Goal: Task Accomplishment & Management: Use online tool/utility

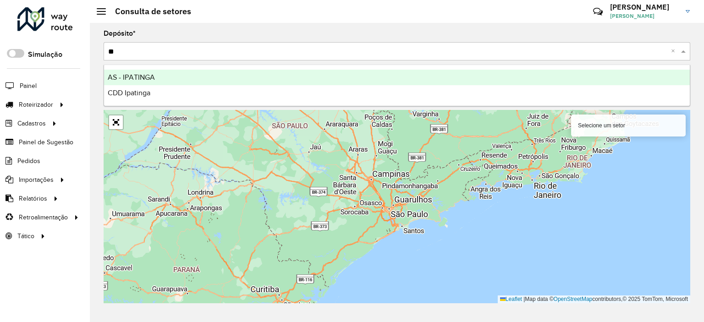
type input "***"
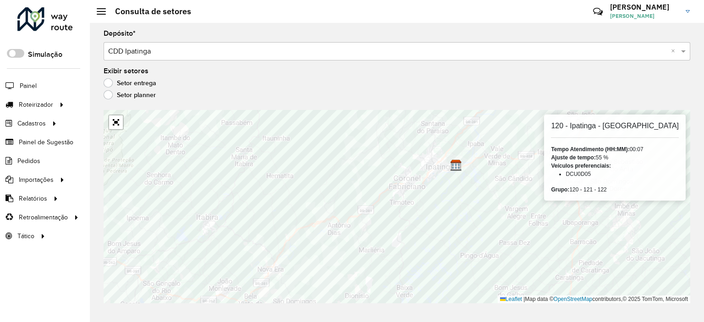
click at [381, 51] on input "text" at bounding box center [387, 51] width 559 height 11
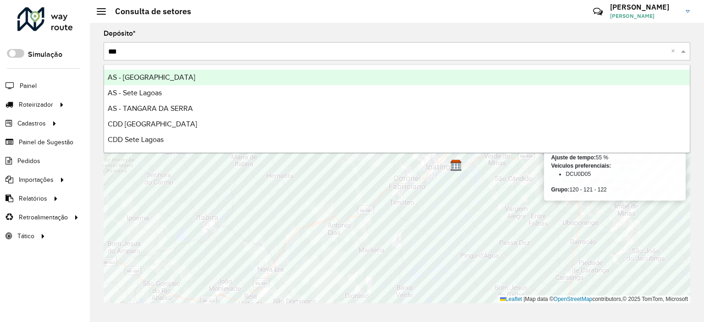
type input "****"
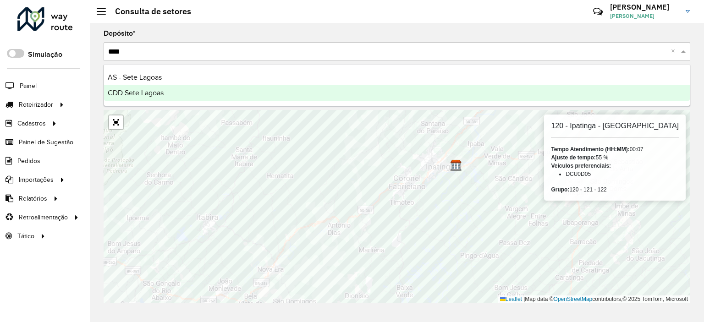
click at [282, 95] on div "CDD Sete Lagoas" at bounding box center [397, 93] width 586 height 16
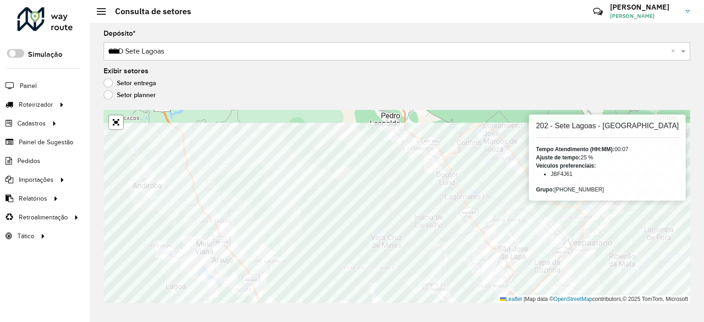
click at [533, 322] on html "Aguarde... Pop-up bloqueado! Seu navegador bloqueou automáticamente a abertura …" at bounding box center [352, 161] width 704 height 322
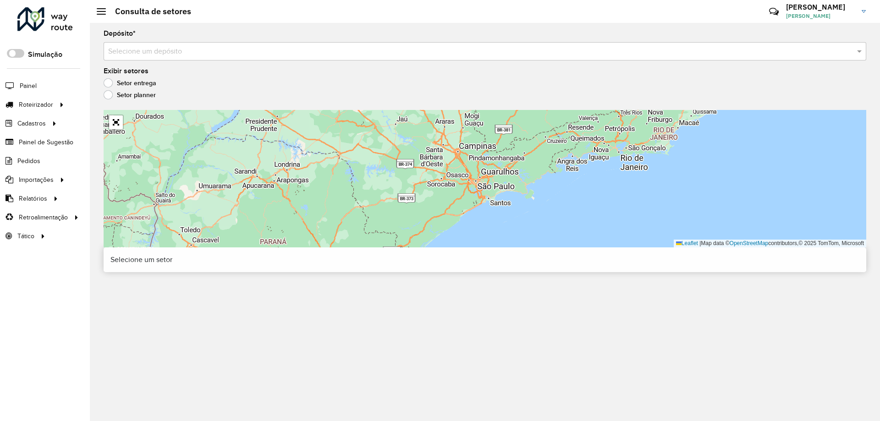
click at [305, 55] on input "text" at bounding box center [475, 51] width 735 height 11
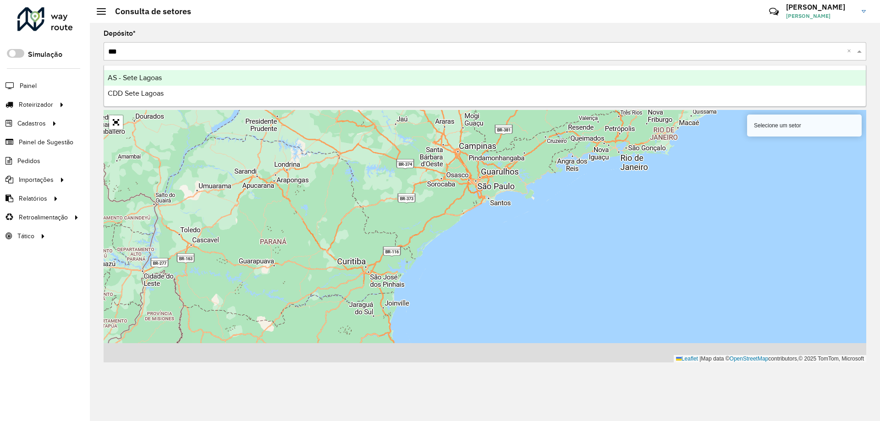
type input "****"
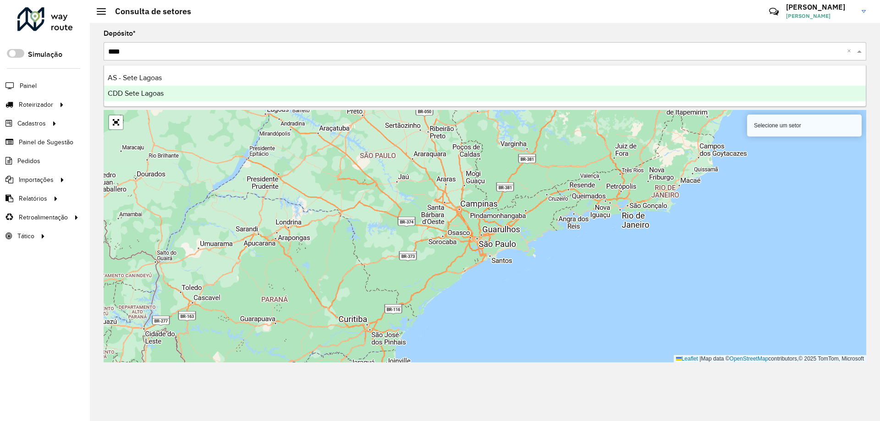
click at [259, 92] on div "CDD Sete Lagoas" at bounding box center [485, 94] width 762 height 16
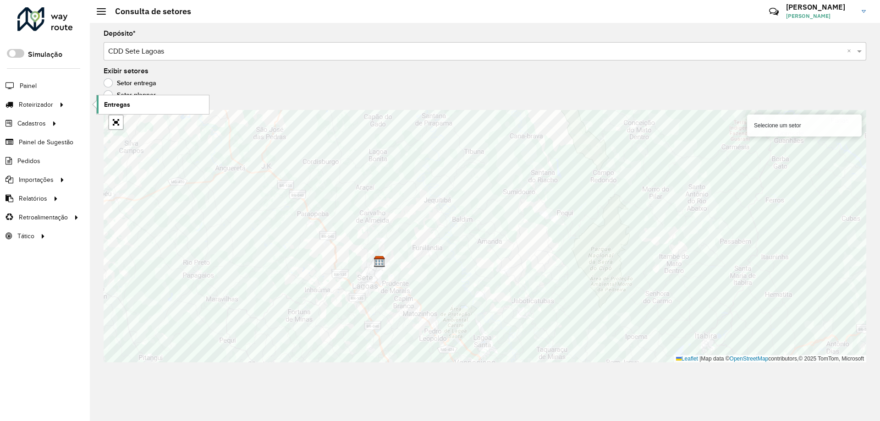
click at [119, 106] on span "Entregas" at bounding box center [117, 105] width 26 height 10
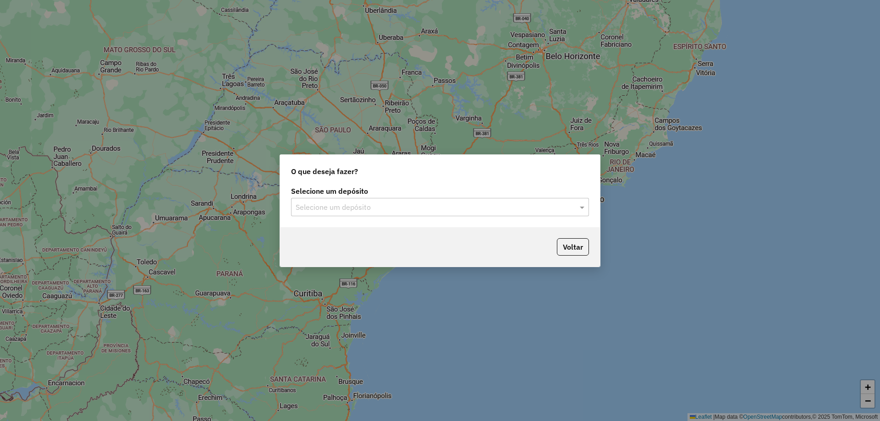
click at [342, 207] on input "text" at bounding box center [431, 207] width 270 height 11
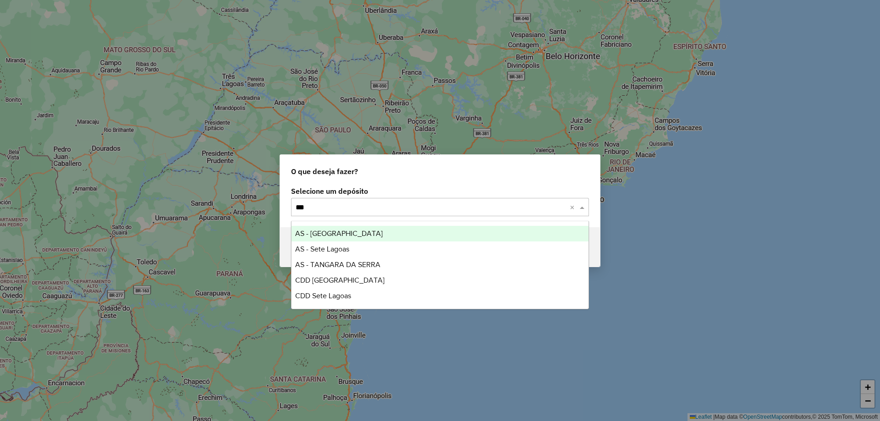
type input "****"
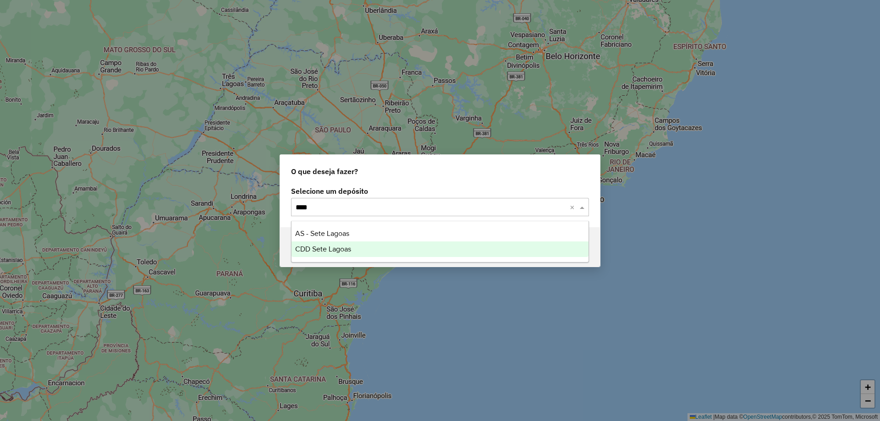
click at [358, 243] on div "CDD Sete Lagoas" at bounding box center [439, 250] width 297 height 16
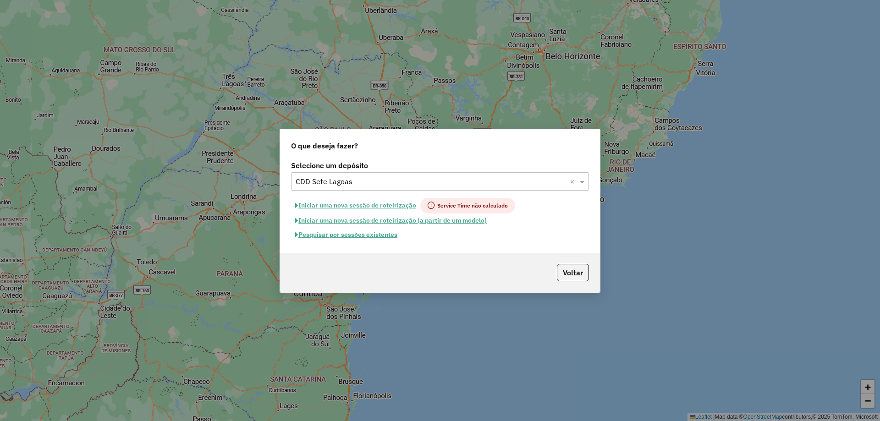
click at [372, 234] on button "Pesquisar por sessões existentes" at bounding box center [346, 235] width 110 height 14
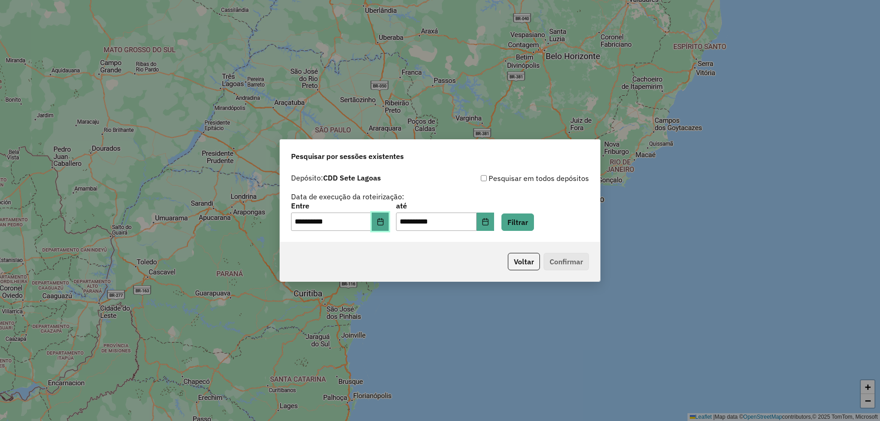
click at [384, 219] on icon "Choose Date" at bounding box center [380, 221] width 7 height 7
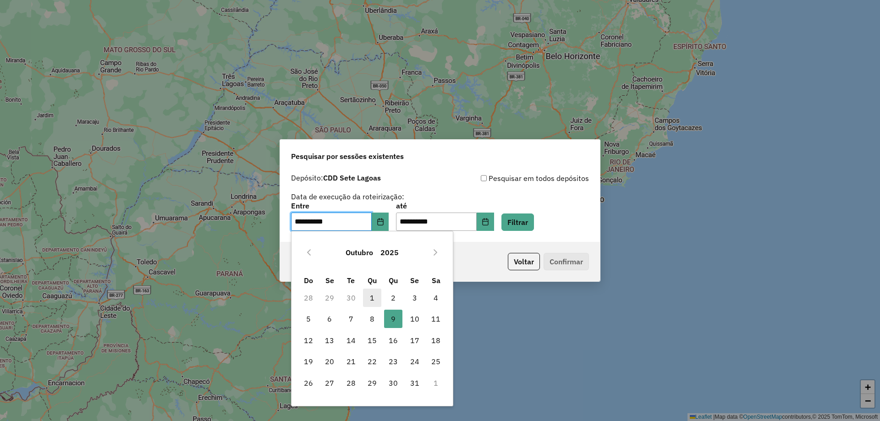
click at [381, 297] on span "1" at bounding box center [372, 298] width 18 height 18
type input "**********"
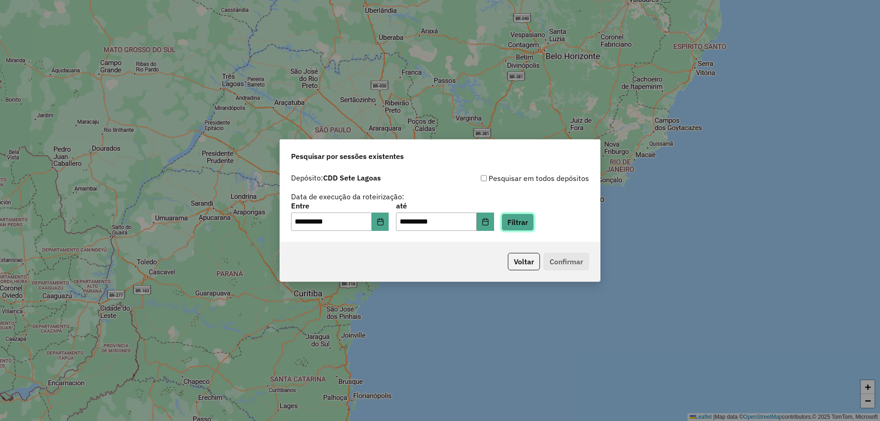
click at [522, 224] on button "Filtrar" at bounding box center [517, 222] width 33 height 17
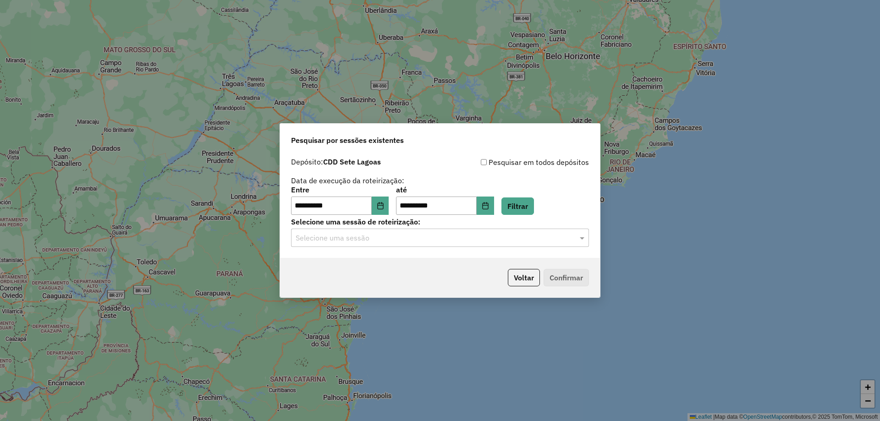
click at [400, 237] on input "text" at bounding box center [431, 238] width 270 height 11
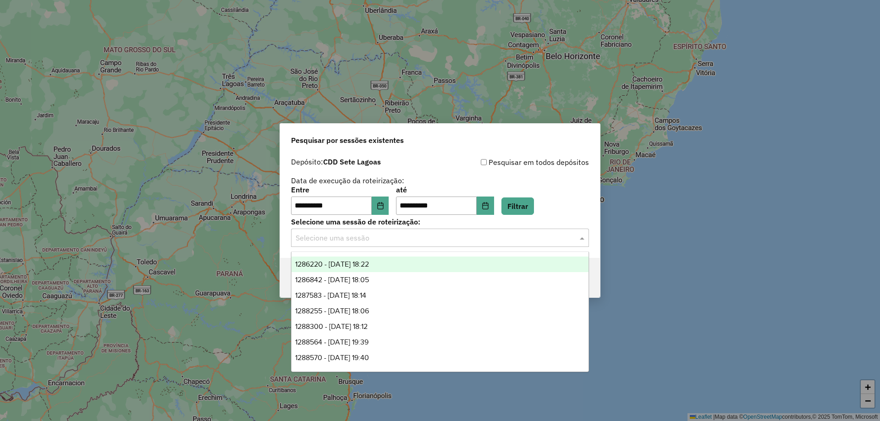
click at [390, 263] on div "1286220 - 01/10/2025 18:22" at bounding box center [439, 265] width 297 height 16
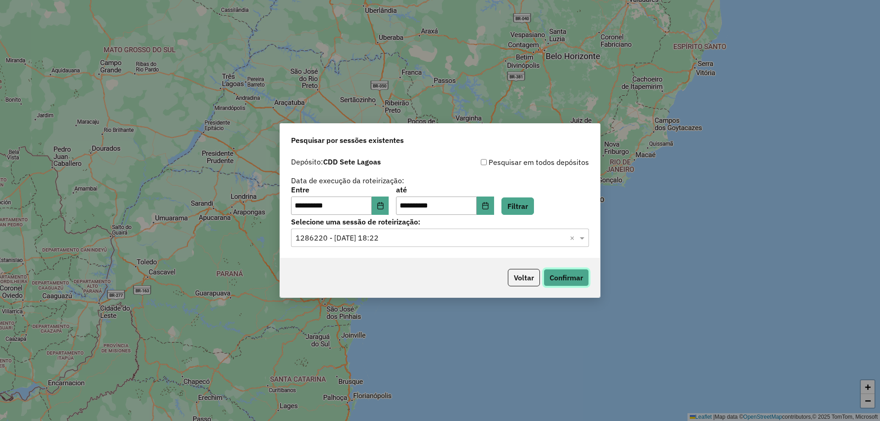
click at [579, 275] on button "Confirmar" at bounding box center [566, 277] width 45 height 17
click at [402, 240] on input "text" at bounding box center [431, 238] width 270 height 11
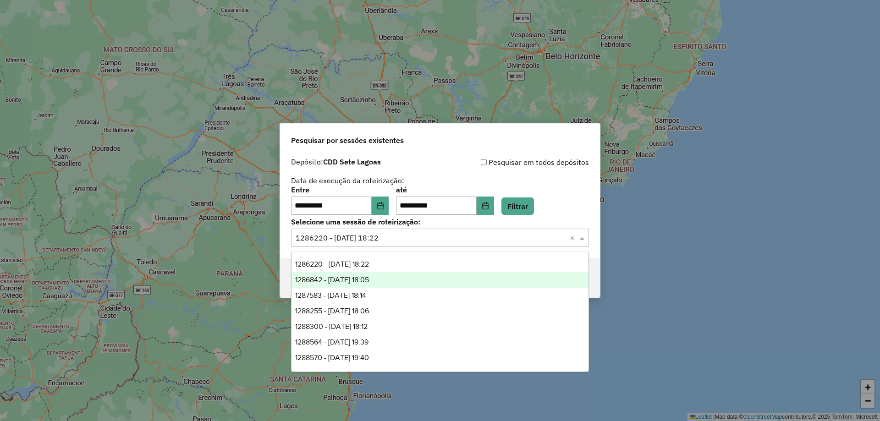
click at [394, 280] on div "1286842 - 02/10/2025 18:05" at bounding box center [439, 280] width 297 height 16
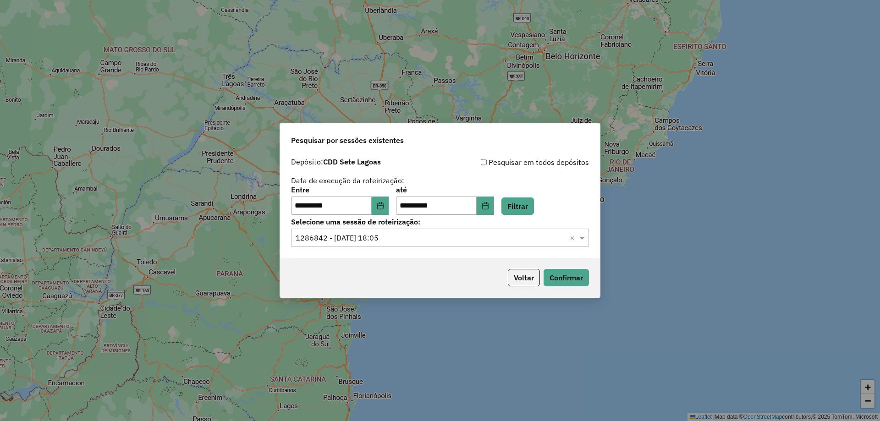
click at [559, 288] on div "Voltar Confirmar" at bounding box center [440, 277] width 320 height 39
click at [555, 278] on button "Confirmar" at bounding box center [566, 277] width 45 height 17
click at [397, 237] on input "text" at bounding box center [431, 238] width 270 height 11
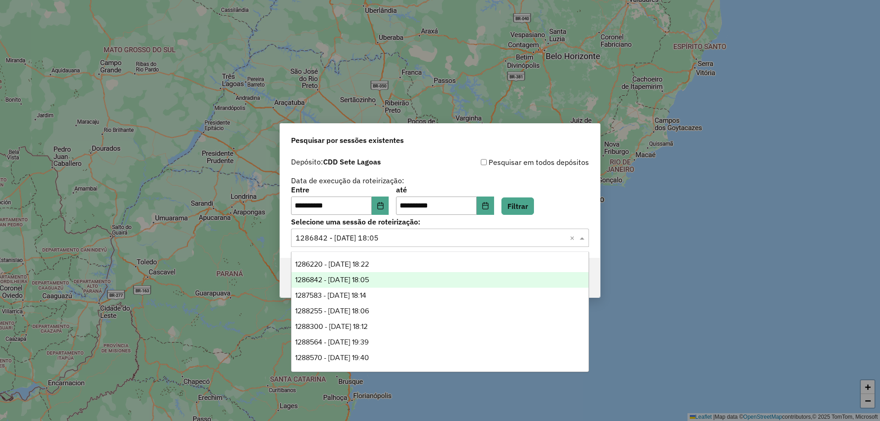
click at [366, 296] on span "1287583 - 03/10/2025 18:14" at bounding box center [330, 295] width 71 height 8
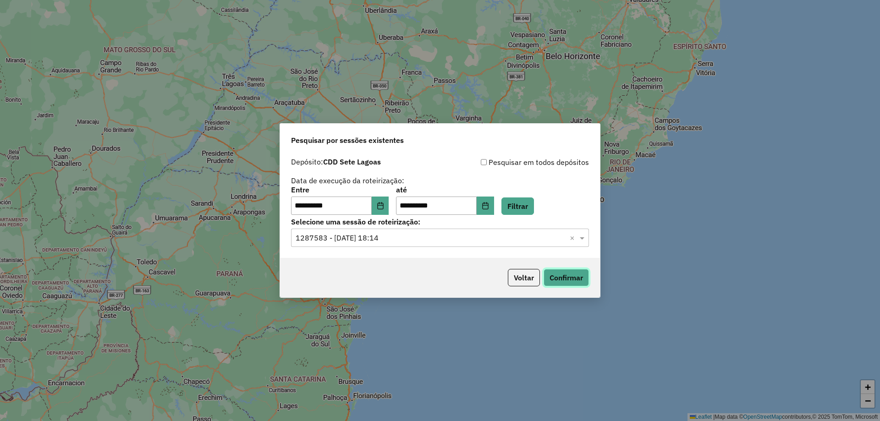
click at [566, 279] on button "Confirmar" at bounding box center [566, 277] width 45 height 17
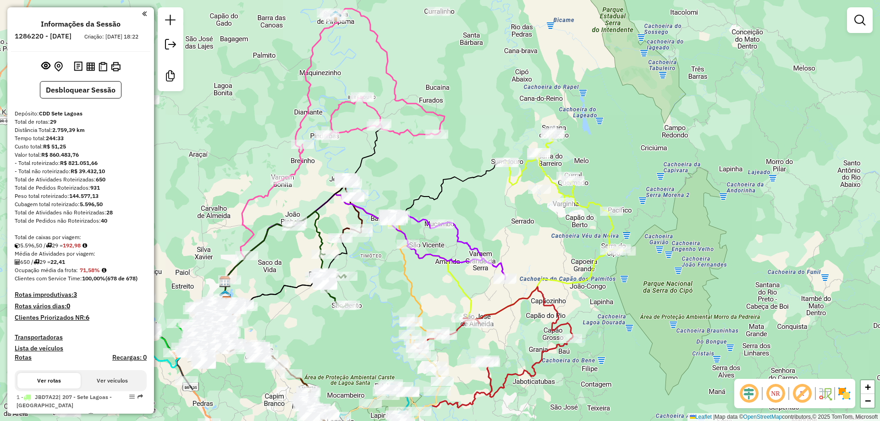
click at [828, 390] on img at bounding box center [825, 393] width 15 height 15
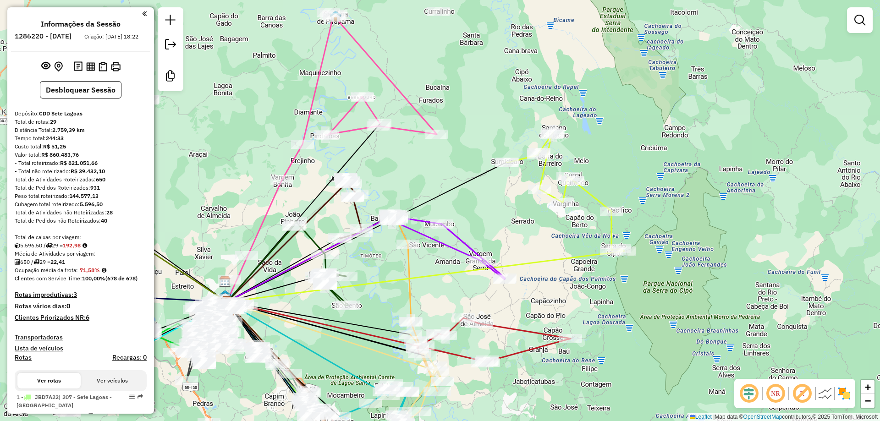
click at [824, 392] on img at bounding box center [825, 393] width 15 height 15
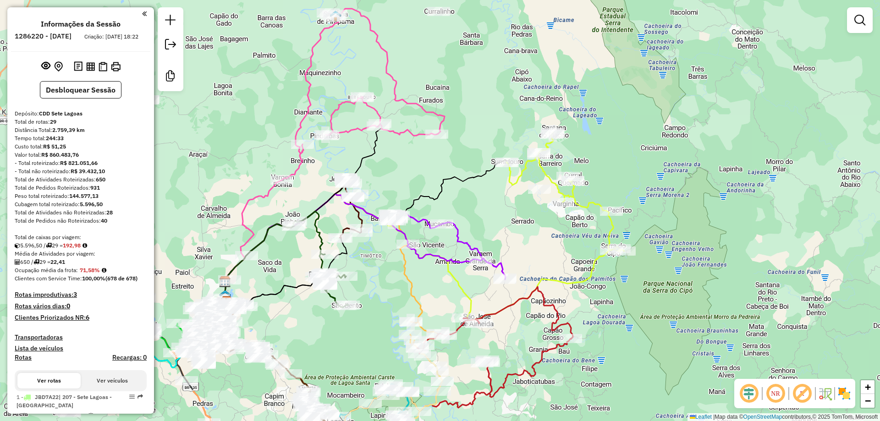
click at [824, 392] on img at bounding box center [825, 393] width 15 height 15
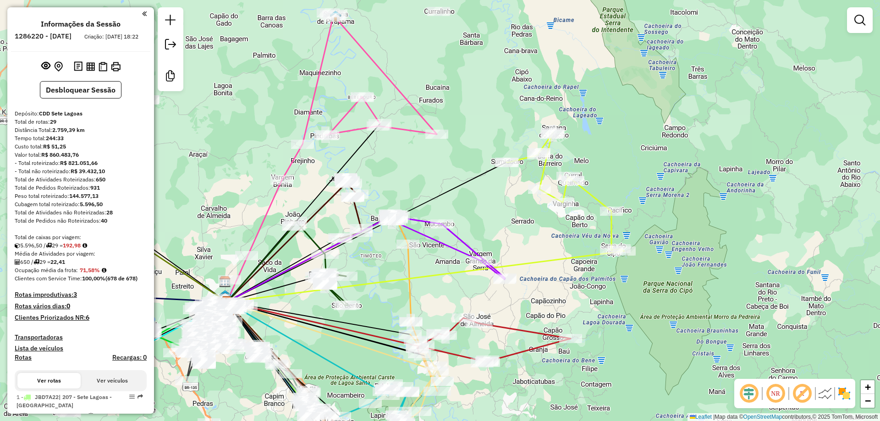
click at [824, 392] on img at bounding box center [825, 393] width 15 height 15
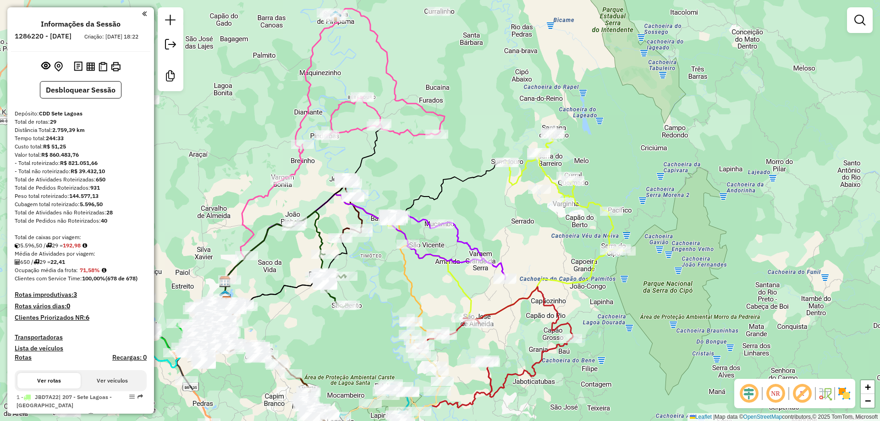
click at [845, 394] on img at bounding box center [844, 393] width 15 height 15
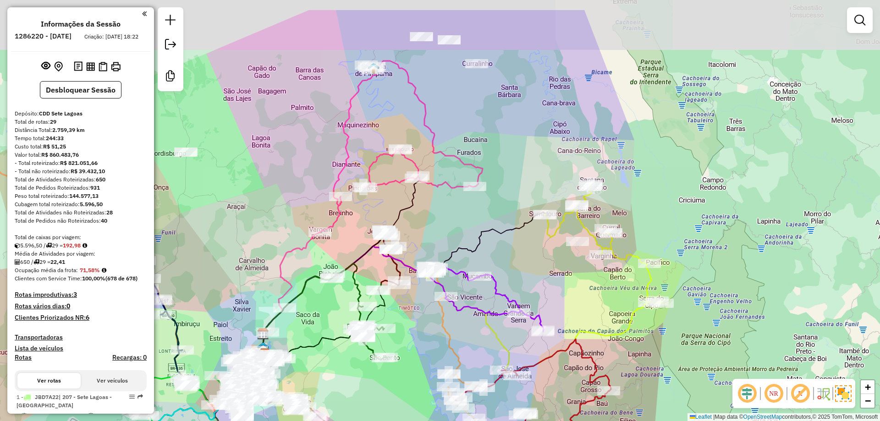
drag, startPoint x: 640, startPoint y: 123, endPoint x: 678, endPoint y: 176, distance: 64.6
click at [678, 176] on div "Janela de atendimento Grade de atendimento Capacidade Transportadoras Veículos …" at bounding box center [440, 210] width 880 height 421
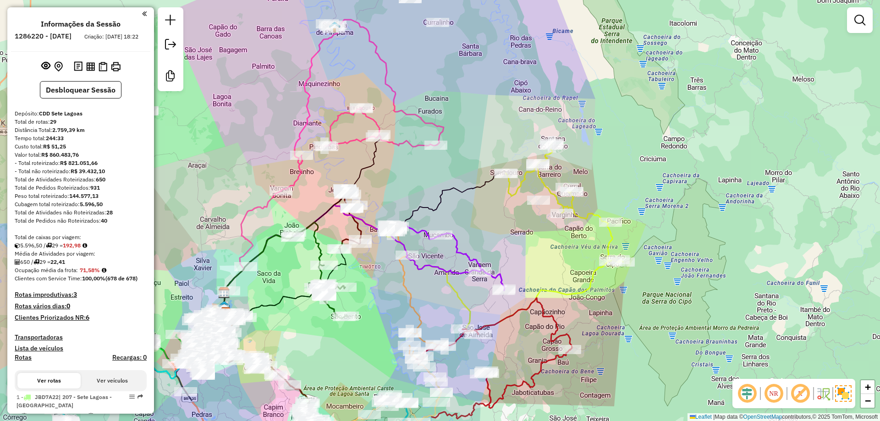
drag, startPoint x: 714, startPoint y: 223, endPoint x: 675, endPoint y: 181, distance: 56.7
click at [675, 181] on div "Janela de atendimento Grade de atendimento Capacidade Transportadoras Veículos …" at bounding box center [440, 210] width 880 height 421
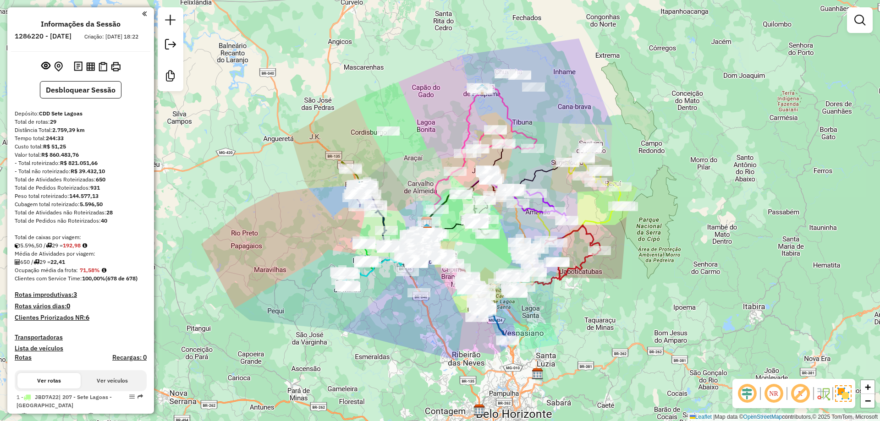
drag, startPoint x: 630, startPoint y: 307, endPoint x: 662, endPoint y: 272, distance: 47.4
click at [662, 272] on div "Janela de atendimento Grade de atendimento Capacidade Transportadoras Veículos …" at bounding box center [440, 210] width 880 height 421
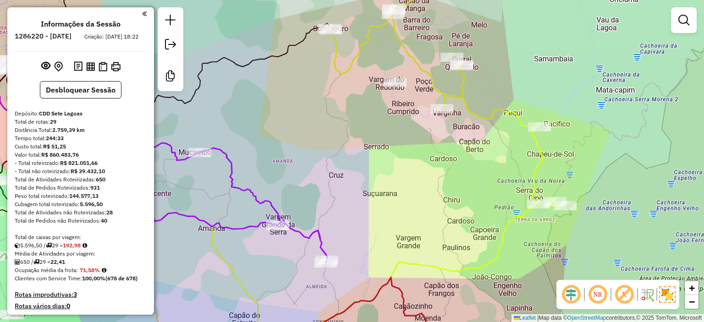
drag, startPoint x: 411, startPoint y: 209, endPoint x: 409, endPoint y: 193, distance: 15.7
click at [409, 193] on div "Janela de atendimento Grade de atendimento Capacidade Transportadoras Veículos …" at bounding box center [352, 161] width 704 height 322
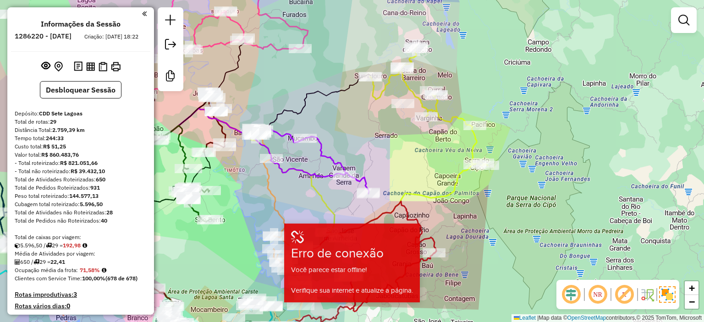
drag, startPoint x: 484, startPoint y: 192, endPoint x: 504, endPoint y: 170, distance: 30.5
click at [523, 174] on div "Janela de atendimento Grade de atendimento Capacidade Transportadoras Veículos …" at bounding box center [352, 161] width 704 height 322
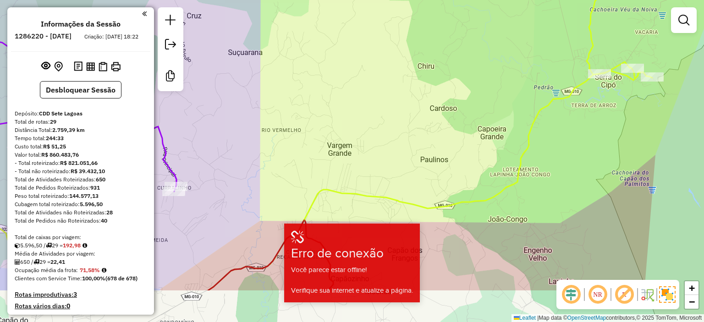
drag, startPoint x: 390, startPoint y: 188, endPoint x: 471, endPoint y: 115, distance: 109.0
click at [471, 115] on div "Janela de atendimento Grade de atendimento Capacidade Transportadoras Veículos …" at bounding box center [352, 161] width 704 height 322
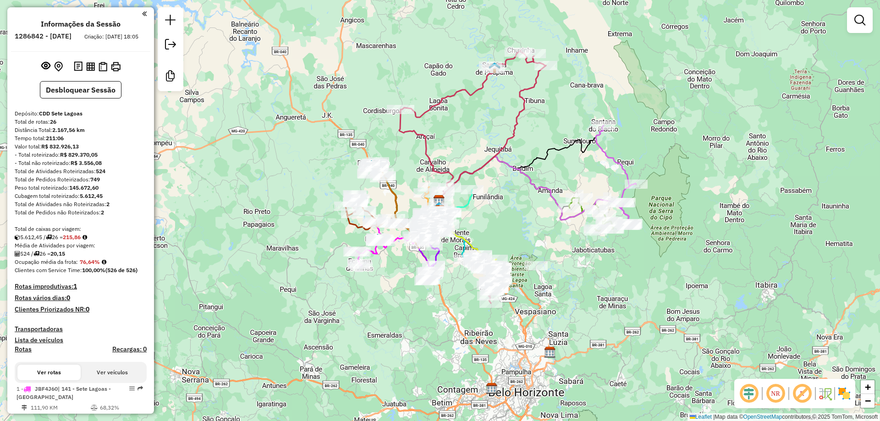
click at [839, 398] on img at bounding box center [844, 393] width 15 height 15
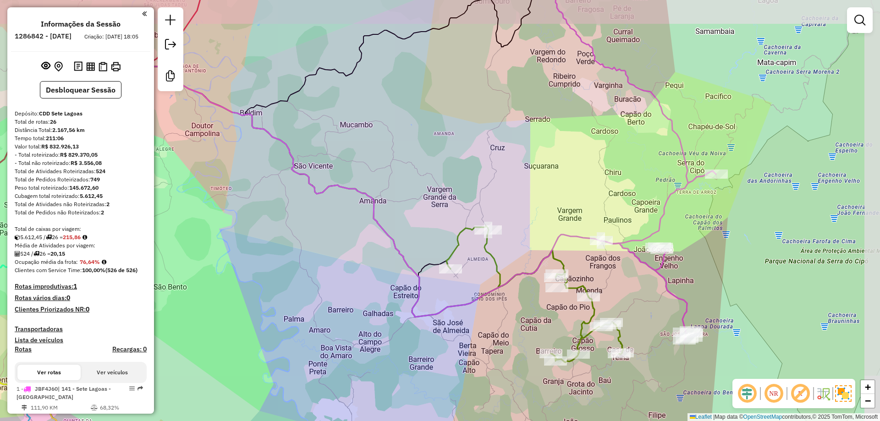
drag, startPoint x: 682, startPoint y: 172, endPoint x: 601, endPoint y: 196, distance: 83.7
click at [601, 196] on div "Janela de atendimento Grade de atendimento Capacidade Transportadoras Veículos …" at bounding box center [440, 210] width 880 height 421
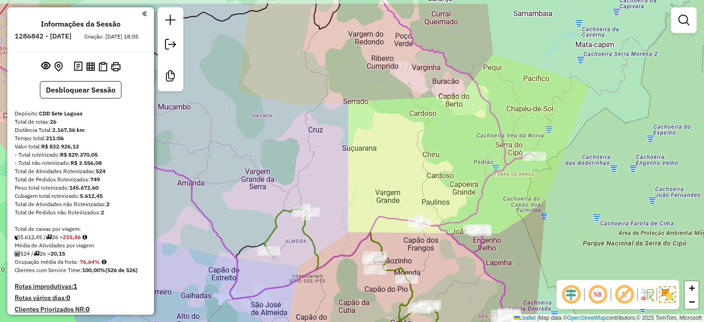
drag, startPoint x: 484, startPoint y: 99, endPoint x: 412, endPoint y: 130, distance: 78.4
click at [412, 131] on div "Janela de atendimento Grade de atendimento Capacidade Transportadoras Veículos …" at bounding box center [352, 161] width 704 height 322
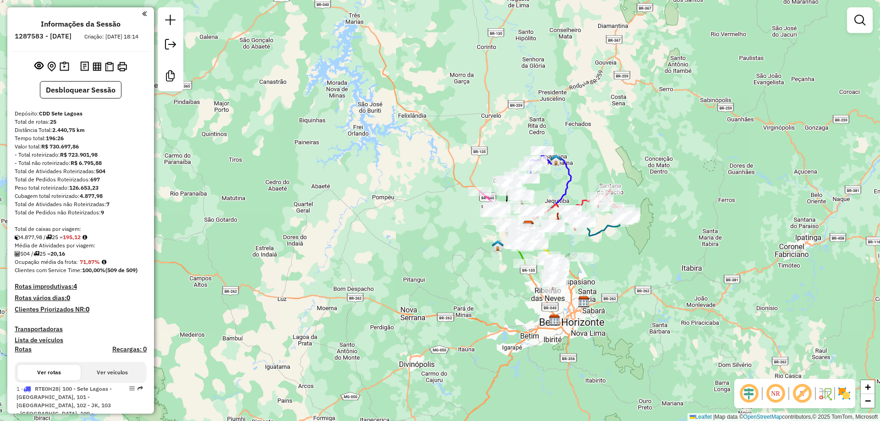
click at [845, 401] on img at bounding box center [844, 393] width 15 height 15
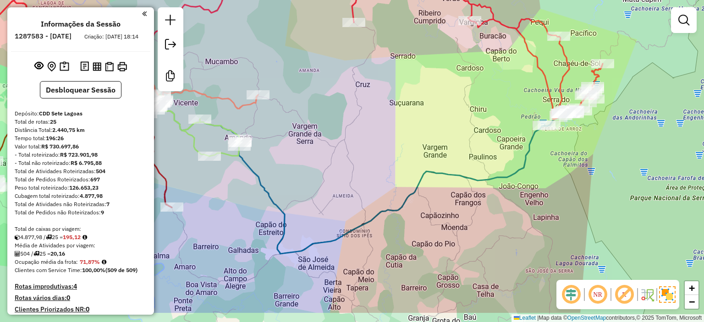
drag, startPoint x: 539, startPoint y: 161, endPoint x: 476, endPoint y: 120, distance: 75.4
click at [476, 120] on div "Janela de atendimento Grade de atendimento Capacidade Transportadoras Veículos …" at bounding box center [352, 161] width 704 height 322
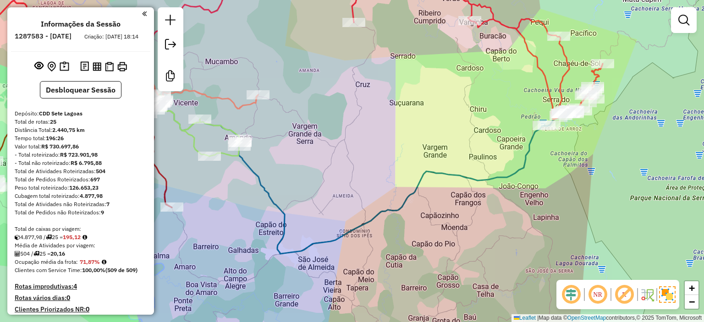
click at [476, 120] on div "Janela de atendimento Grade de atendimento Capacidade Transportadoras Veículos …" at bounding box center [352, 161] width 704 height 322
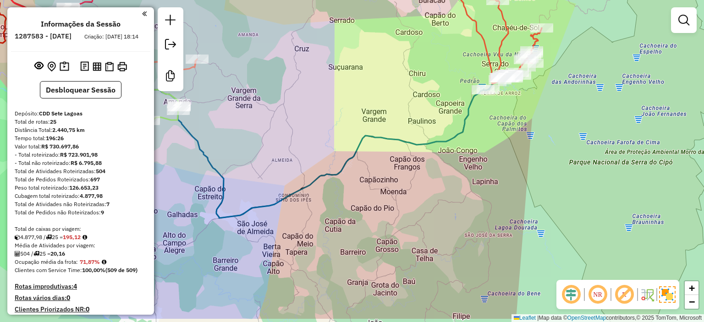
drag, startPoint x: 477, startPoint y: 123, endPoint x: 379, endPoint y: 84, distance: 104.7
click at [379, 84] on div "Janela de atendimento Grade de atendimento Capacidade Transportadoras Veículos …" at bounding box center [352, 161] width 704 height 322
